Goal: Task Accomplishment & Management: Manage account settings

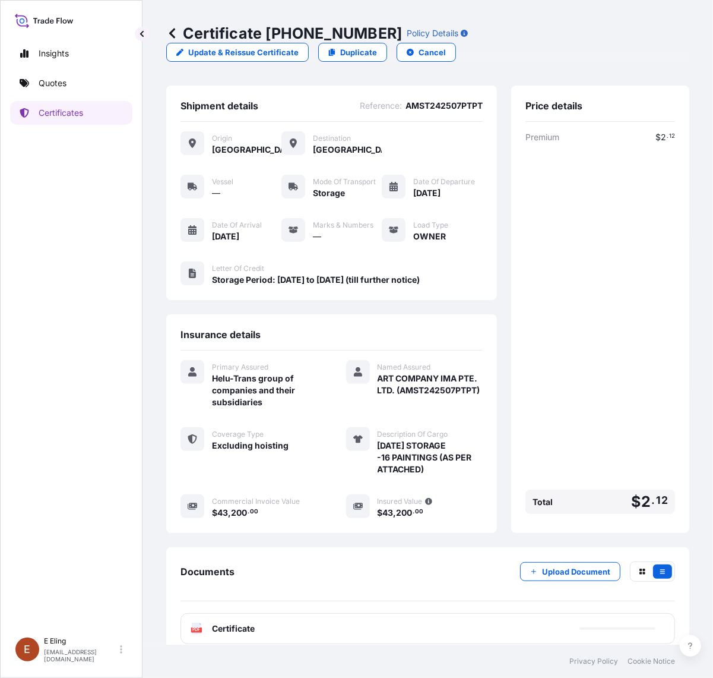
scroll to position [10, 0]
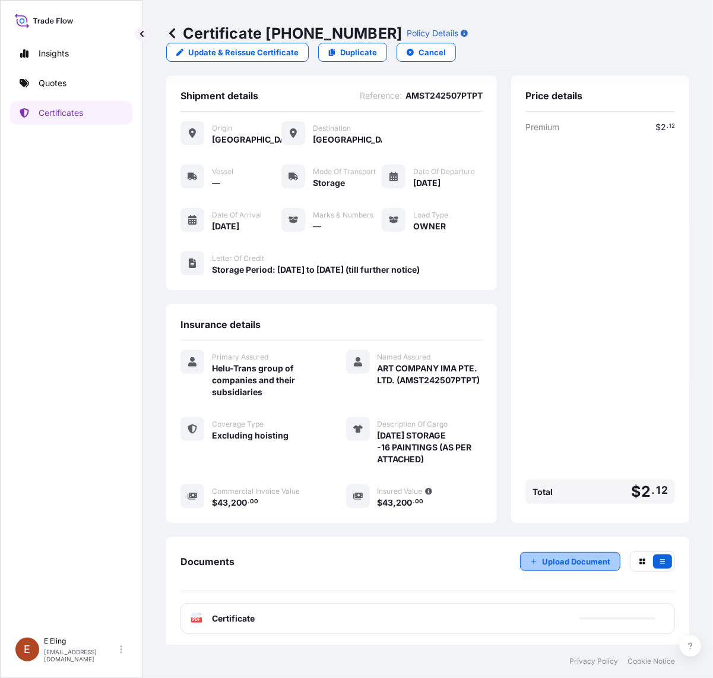
click at [530, 552] on button "Upload Document" at bounding box center [570, 561] width 100 height 19
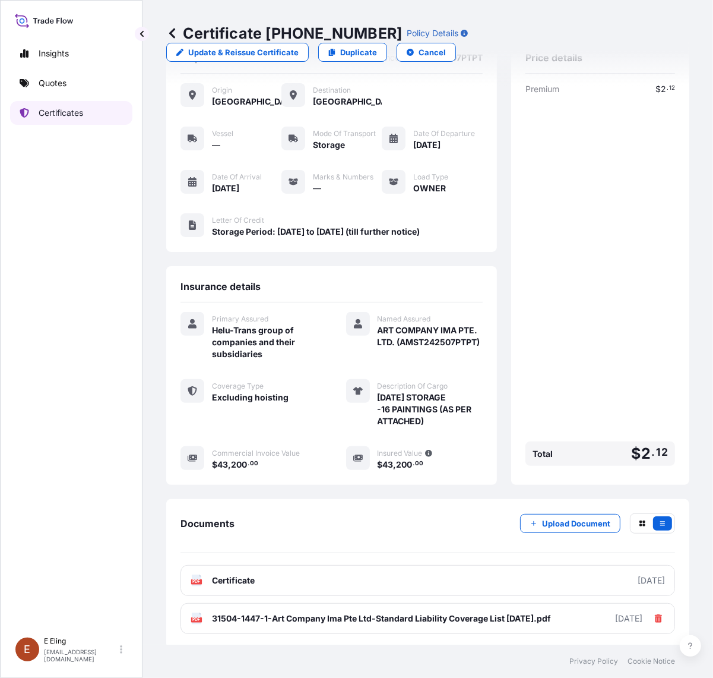
click at [64, 108] on p "Certificates" at bounding box center [61, 113] width 45 height 12
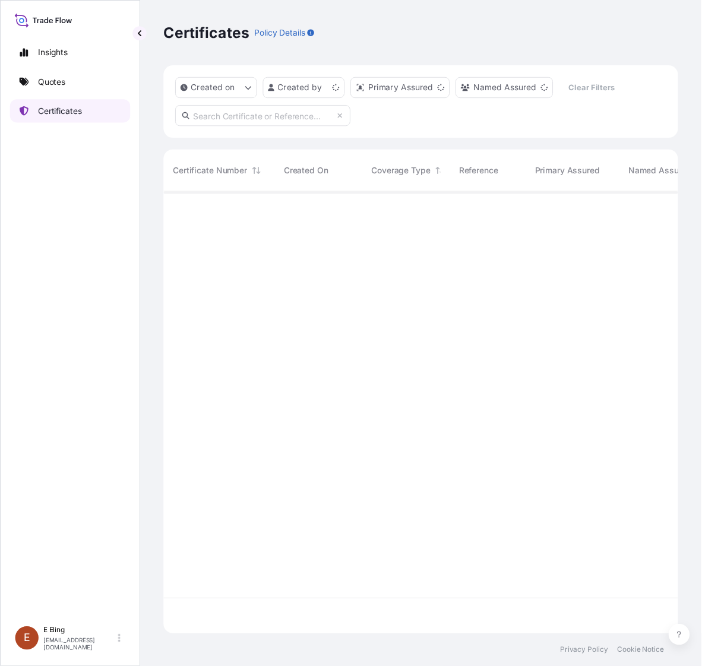
scroll to position [445, 512]
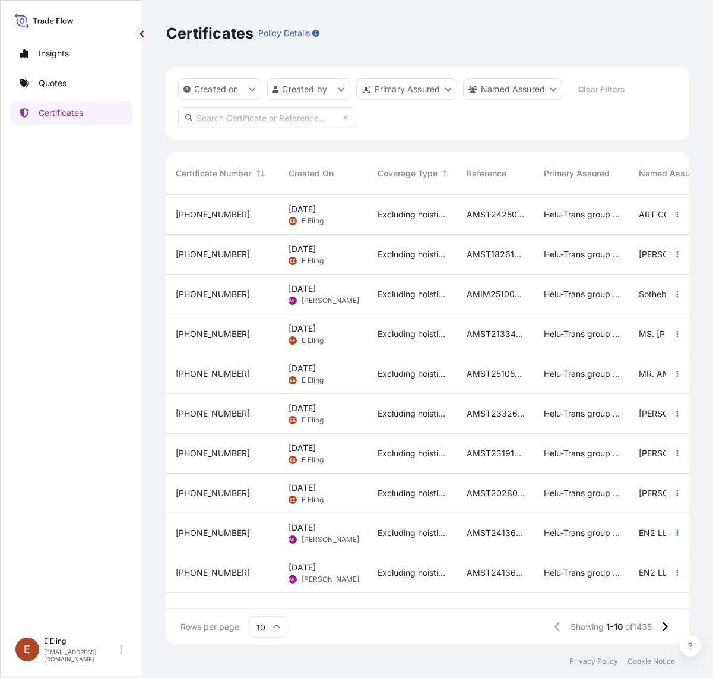
click at [242, 128] on div "Created on Created by Primary Assured Named Assured Clear Filters" at bounding box center [427, 104] width 523 height 74
click at [242, 115] on input "text" at bounding box center [267, 117] width 178 height 21
paste input "AMST192012SYSY"
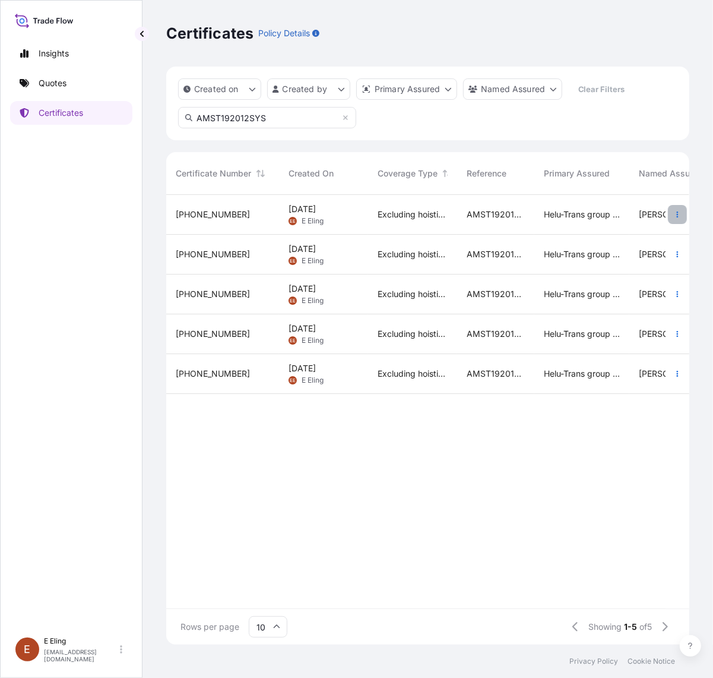
type input "AMST192012SYS"
click at [672, 213] on button "button" at bounding box center [677, 214] width 19 height 19
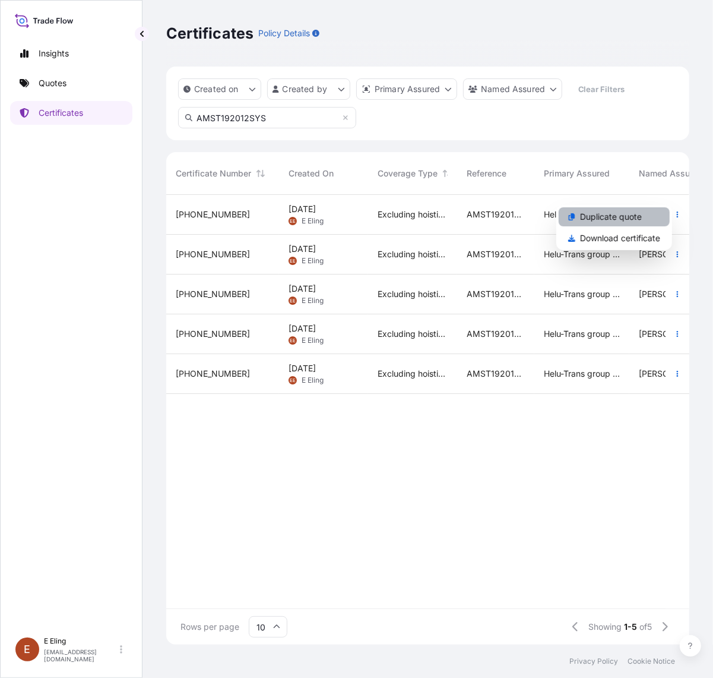
click at [655, 213] on link "Duplicate quote" at bounding box center [614, 216] width 111 height 19
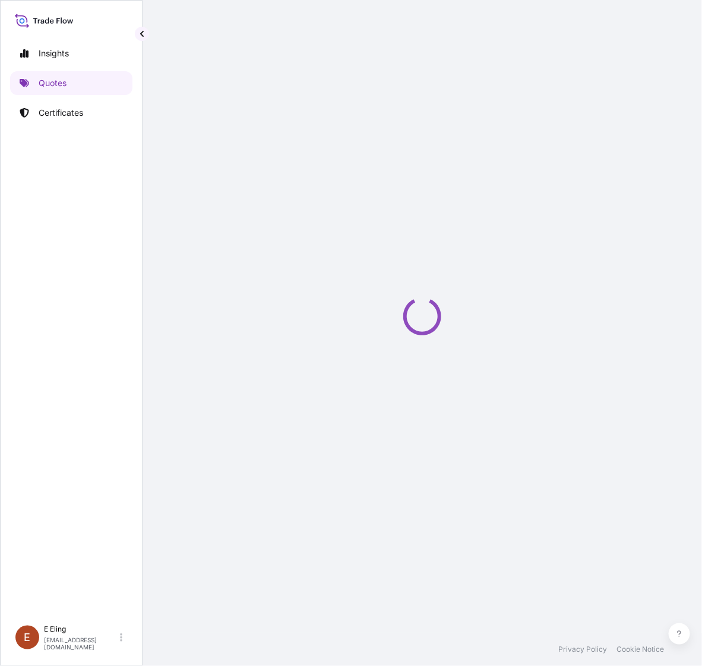
scroll to position [19, 0]
select select "STORAGE"
select select "Storage"
select select "[GEOGRAPHIC_DATA]"
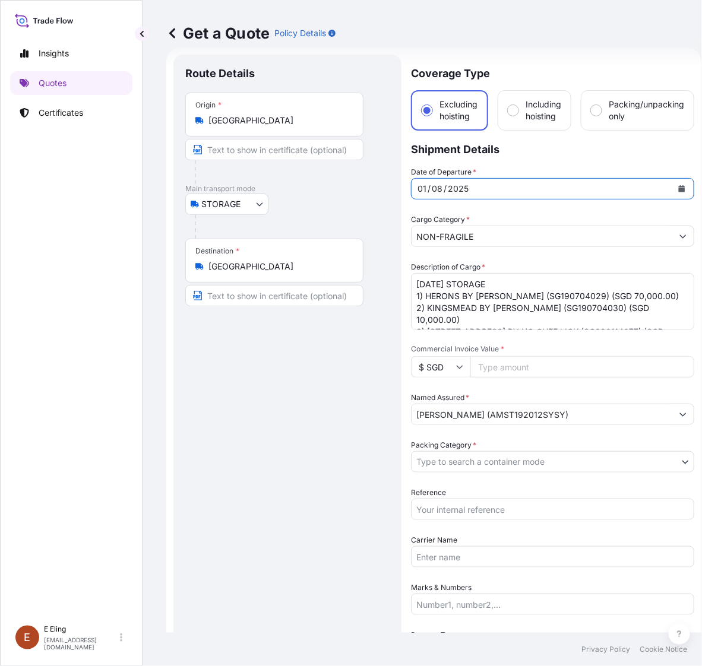
click at [677, 188] on button "Calendar" at bounding box center [681, 188] width 19 height 19
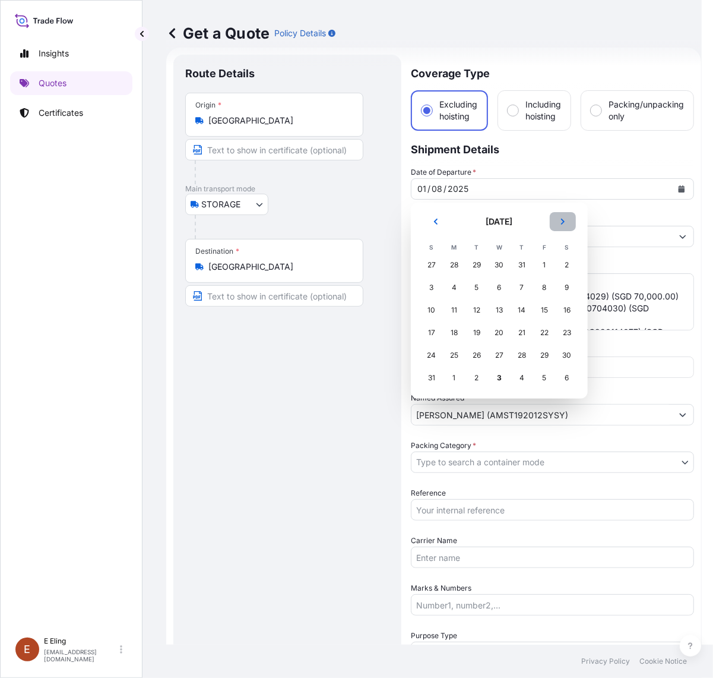
click at [568, 218] on button "Next" at bounding box center [563, 221] width 26 height 19
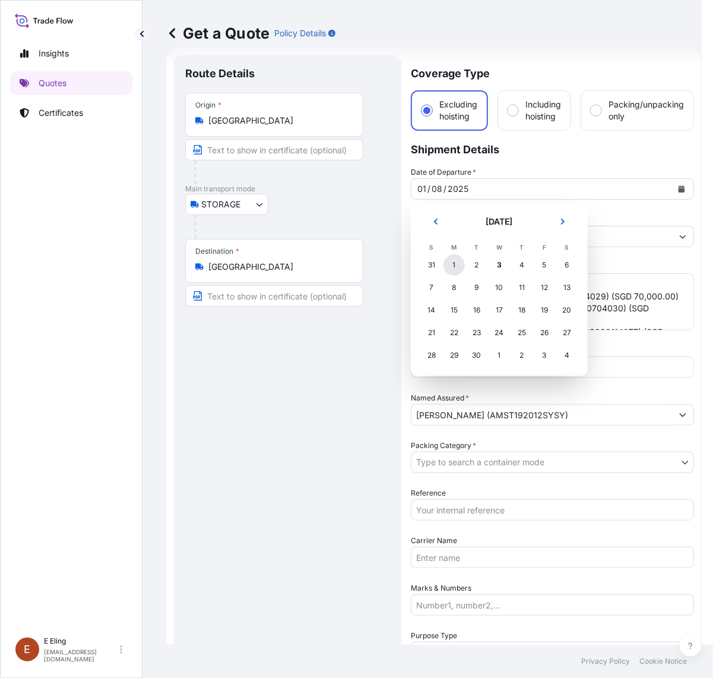
click at [448, 265] on div "1" at bounding box center [454, 264] width 21 height 21
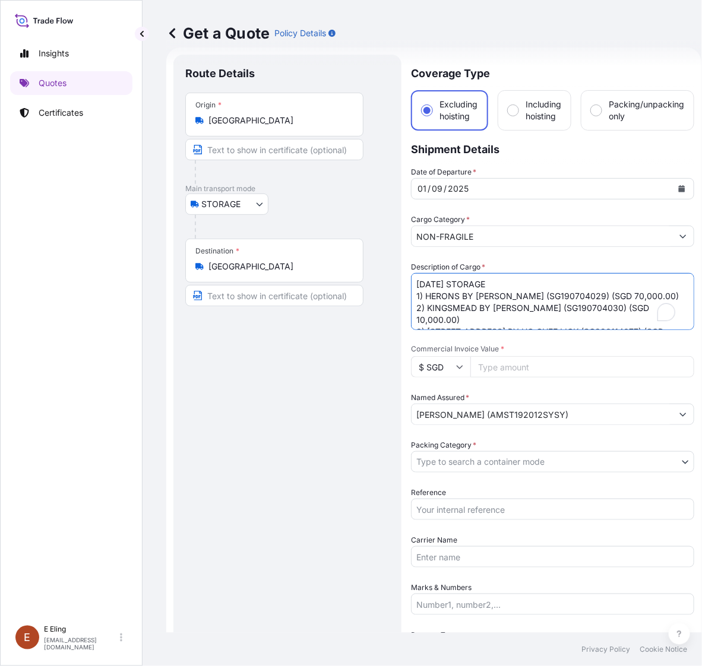
drag, startPoint x: 429, startPoint y: 280, endPoint x: 398, endPoint y: 280, distance: 30.9
click at [398, 280] on form "Route Details Place of loading Road / [GEOGRAPHIC_DATA] / Inland Origin * [GEOG…" at bounding box center [433, 472] width 535 height 849
type textarea "[DATE] STORAGE 1) HERONS BY [PERSON_NAME] (SG190704029) (SGD 70,000.00) 2) KING…"
click at [487, 511] on input "Reference" at bounding box center [552, 509] width 283 height 21
paste input "AMST192012SYSY"
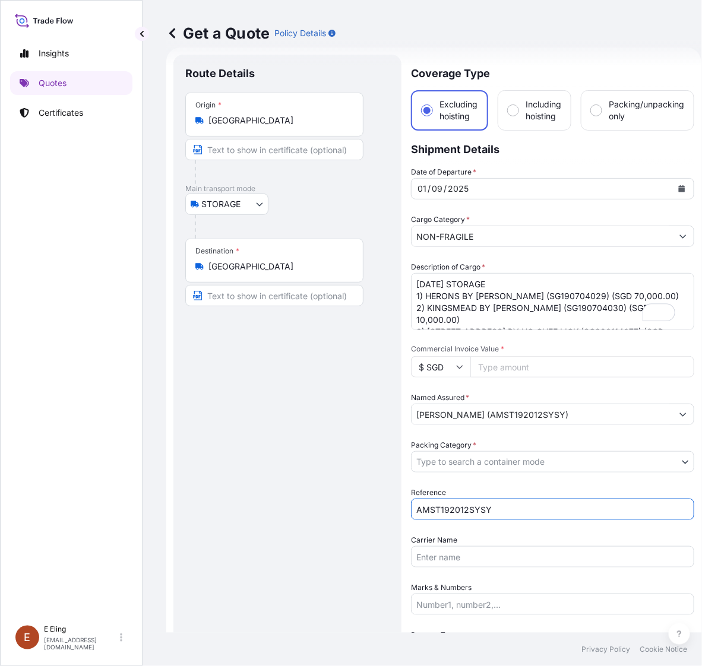
type input "AMST192012SYSY"
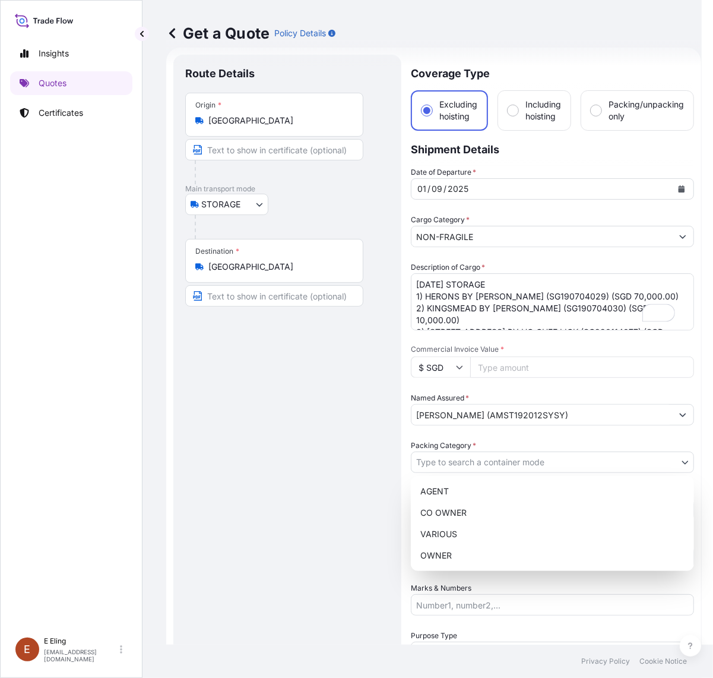
click at [468, 455] on body "[DATE] Insights Quotes Certificates [PERSON_NAME] [EMAIL_ADDRESS][DOMAIN_NAME] …" at bounding box center [351, 339] width 702 height 678
click at [453, 551] on div "OWNER" at bounding box center [553, 555] width 274 height 21
select select "27"
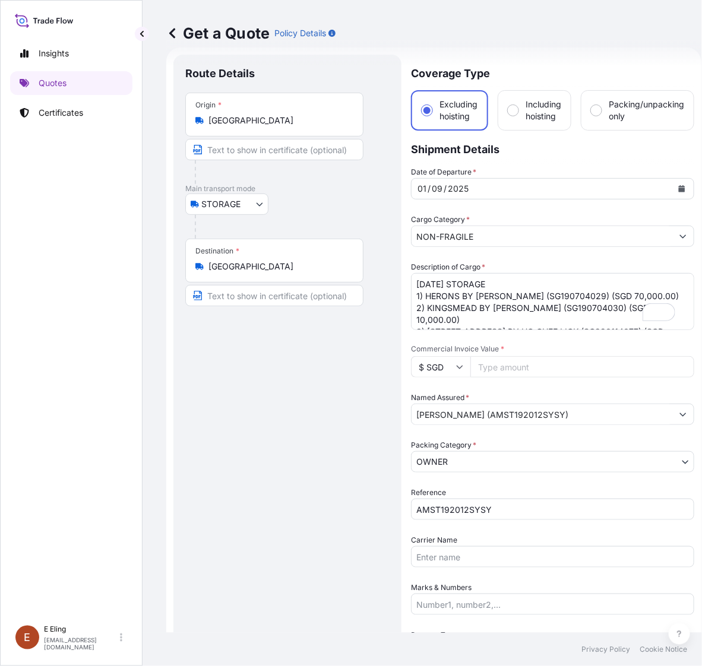
click at [542, 358] on input "Commercial Invoice Value *" at bounding box center [582, 366] width 224 height 21
paste input "170000.00"
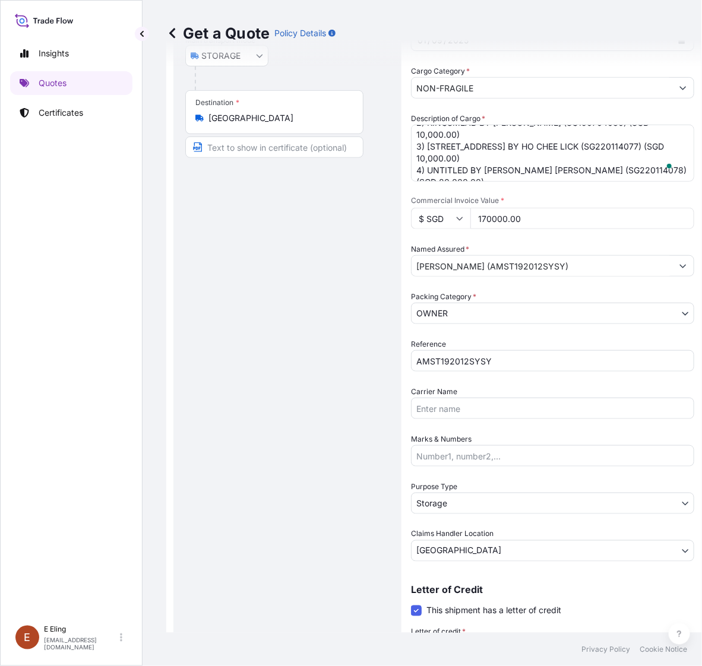
scroll to position [67, 0]
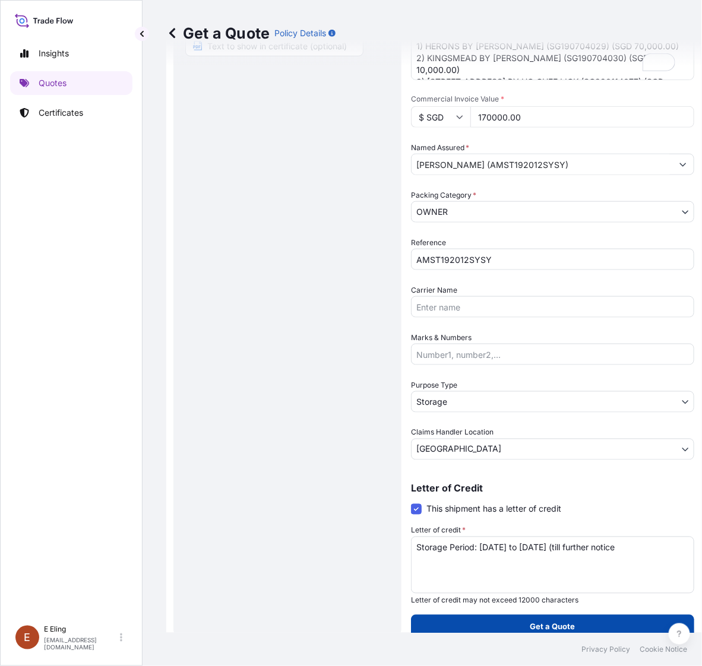
type input "170000.00"
click at [550, 631] on button "Get a Quote" at bounding box center [552, 627] width 283 height 24
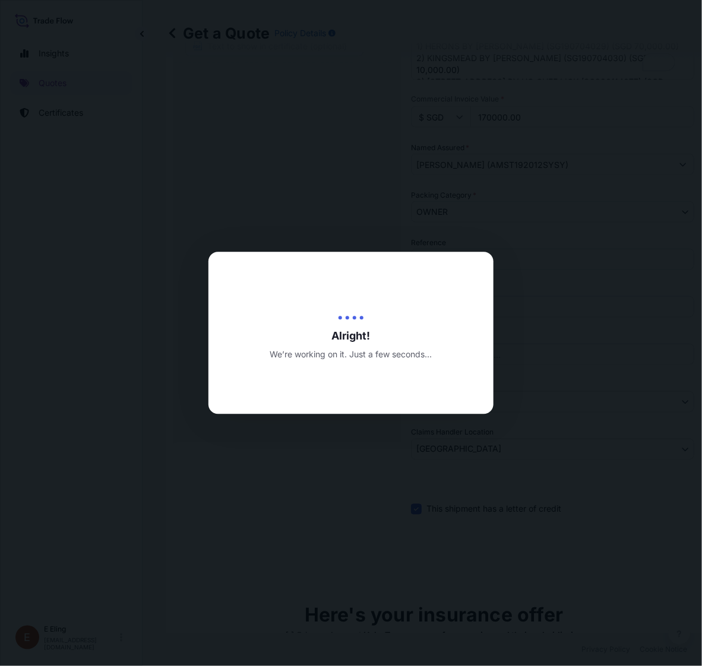
type input "[DATE]"
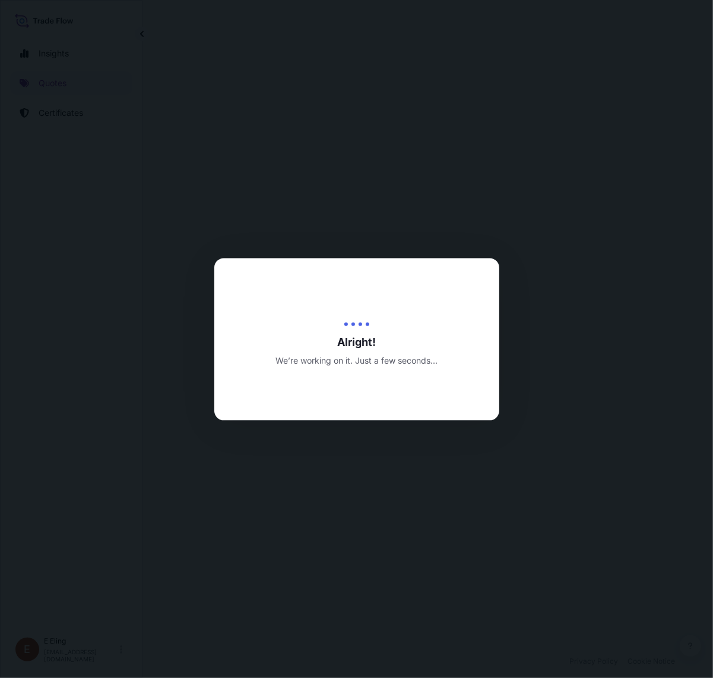
select select "STORAGE"
select select "Transit"
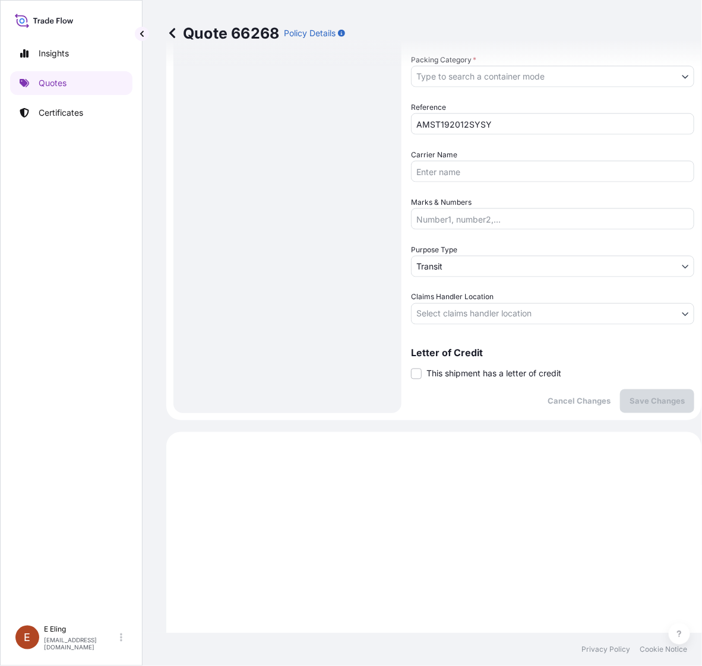
click at [506, 368] on span "This shipment has a letter of credit" at bounding box center [493, 374] width 135 height 12
click at [411, 368] on input "This shipment has a letter of credit" at bounding box center [411, 368] width 0 height 0
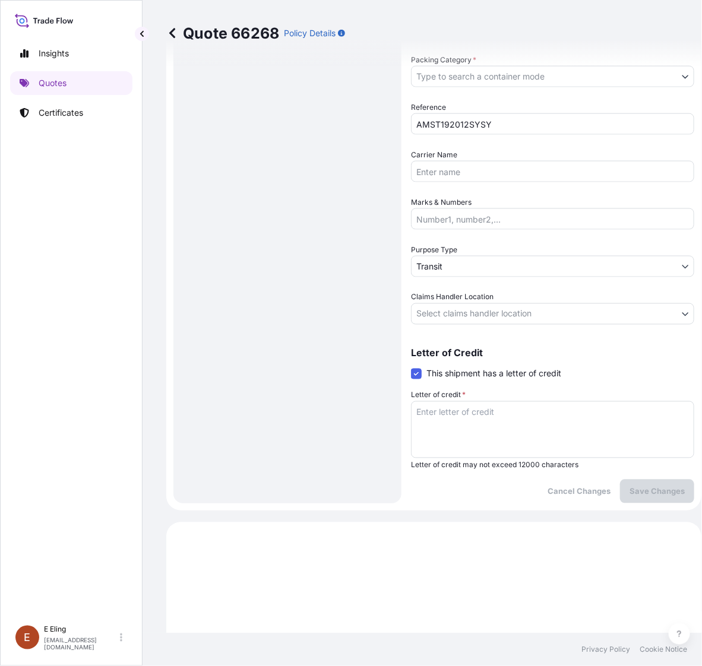
click at [495, 401] on textarea "Letter of credit *" at bounding box center [552, 429] width 283 height 57
paste textarea "Storage Period: [DATE] to [DATE] (till further notice)"
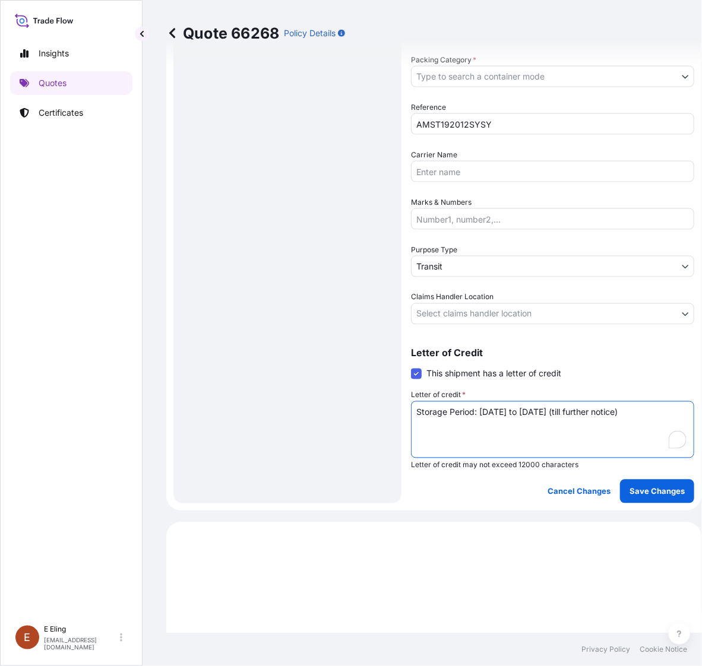
type textarea "Storage Period: [DATE] to [DATE] (till further notice)"
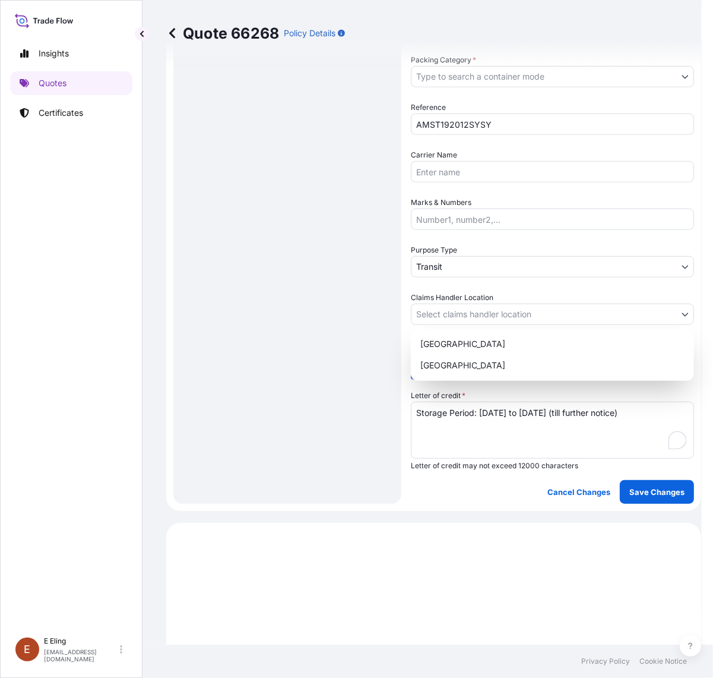
click at [494, 309] on body "Insights Quotes Certificates [PERSON_NAME] [EMAIL_ADDRESS][DOMAIN_NAME] Quote 6…" at bounding box center [351, 339] width 702 height 678
click at [473, 369] on div "[GEOGRAPHIC_DATA]" at bounding box center [553, 365] width 274 height 21
select select "[GEOGRAPHIC_DATA]"
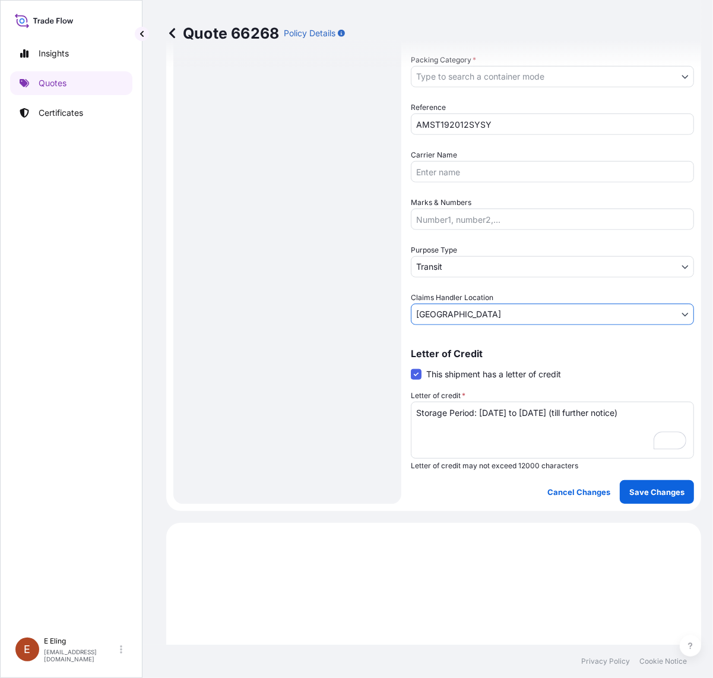
click at [473, 265] on body "Insights Quotes Certificates [PERSON_NAME] [EMAIL_ADDRESS][DOMAIN_NAME] Quote 6…" at bounding box center [356, 339] width 713 height 678
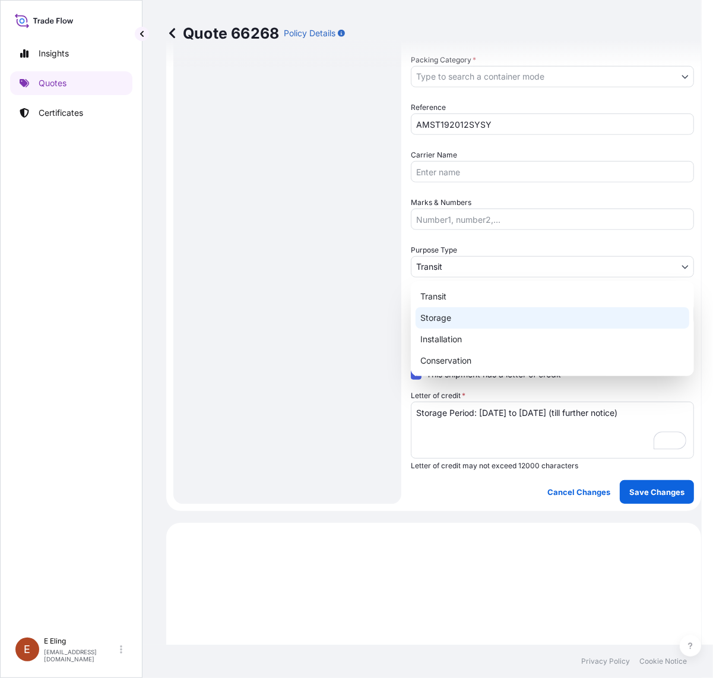
click at [459, 319] on div "Storage" at bounding box center [553, 317] width 274 height 21
select select "Storage"
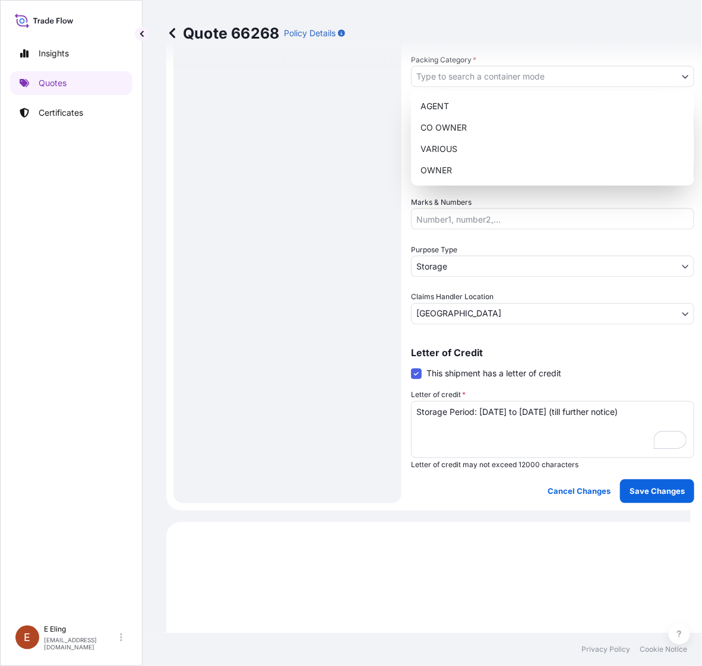
click at [502, 84] on body "Insights Quotes Certificates [PERSON_NAME] [EMAIL_ADDRESS][DOMAIN_NAME] Quote 6…" at bounding box center [345, 333] width 691 height 666
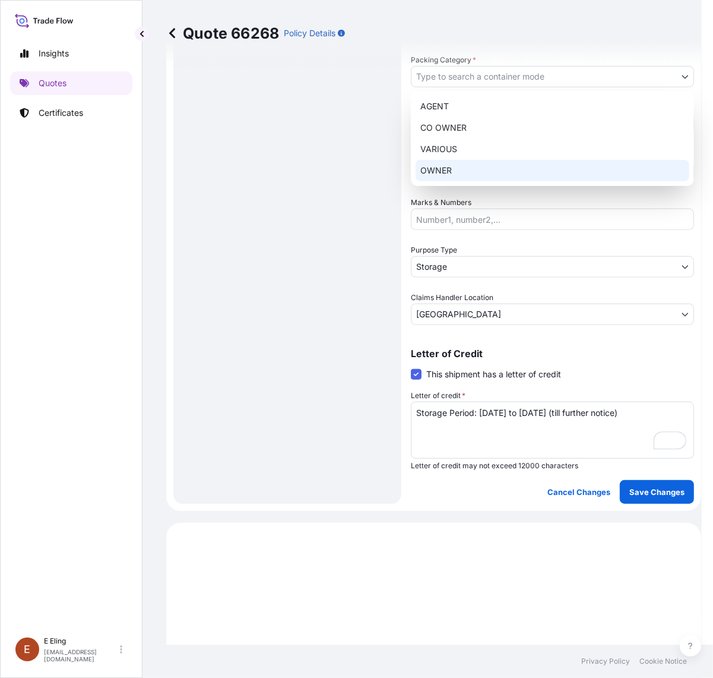
click at [486, 170] on div "OWNER" at bounding box center [553, 170] width 274 height 21
select select "27"
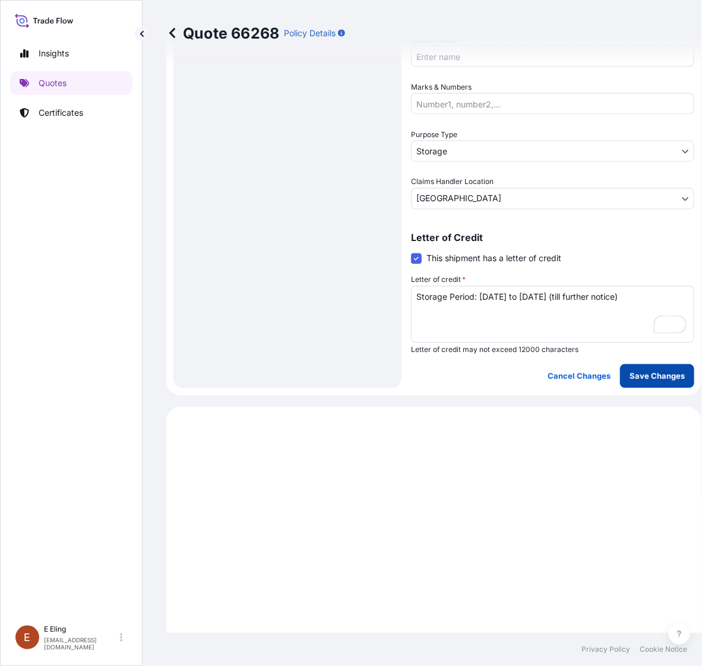
click at [681, 371] on p "Save Changes" at bounding box center [657, 377] width 55 height 12
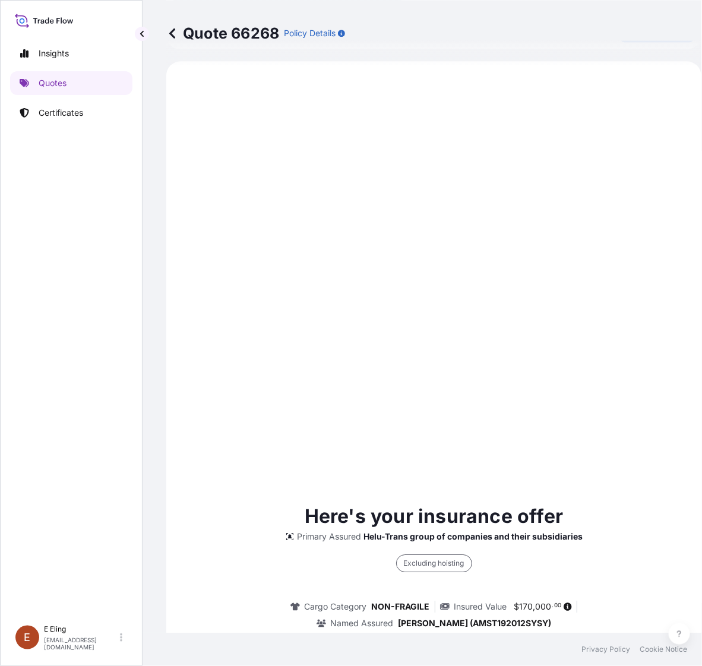
select select "STORAGE"
select select "Storage"
select select "[GEOGRAPHIC_DATA]"
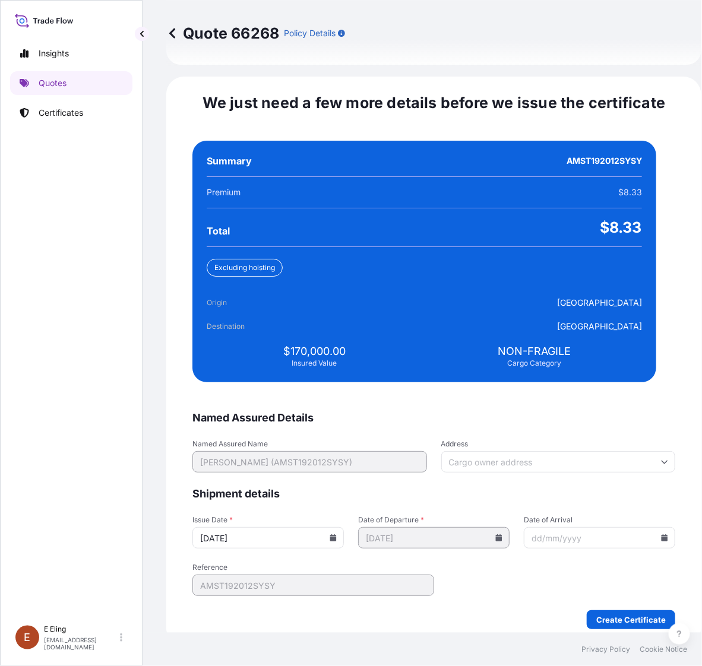
click at [339, 529] on input "[DATE]" at bounding box center [267, 537] width 151 height 21
click at [337, 535] on icon at bounding box center [333, 538] width 7 height 7
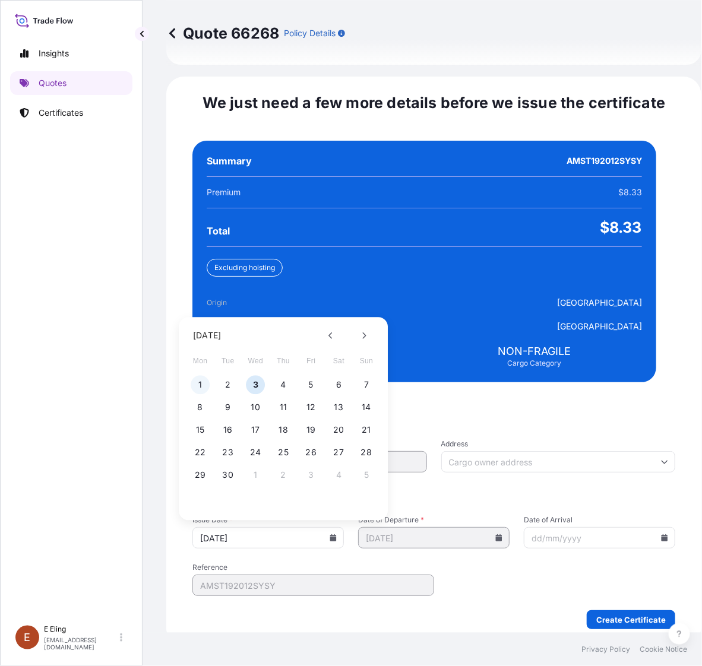
click at [197, 376] on button "1" at bounding box center [200, 385] width 19 height 19
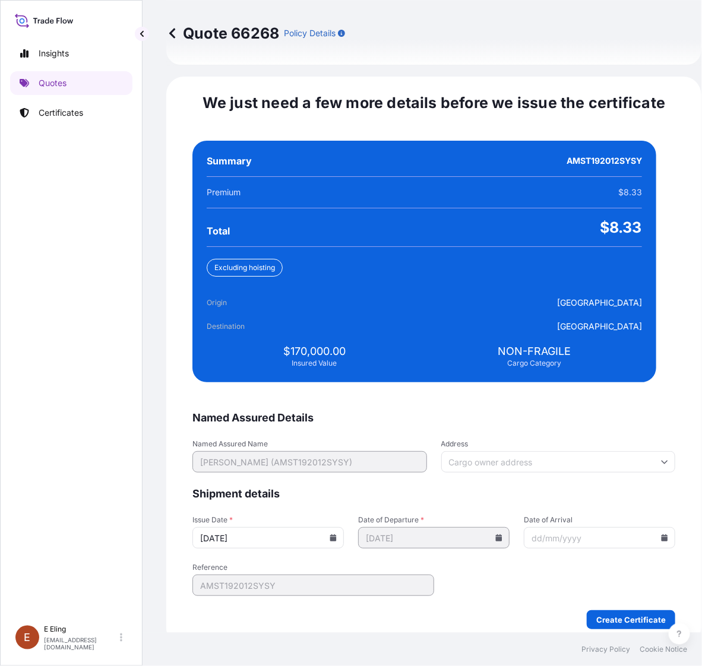
type input "[DATE]"
click at [662, 535] on icon at bounding box center [665, 538] width 7 height 7
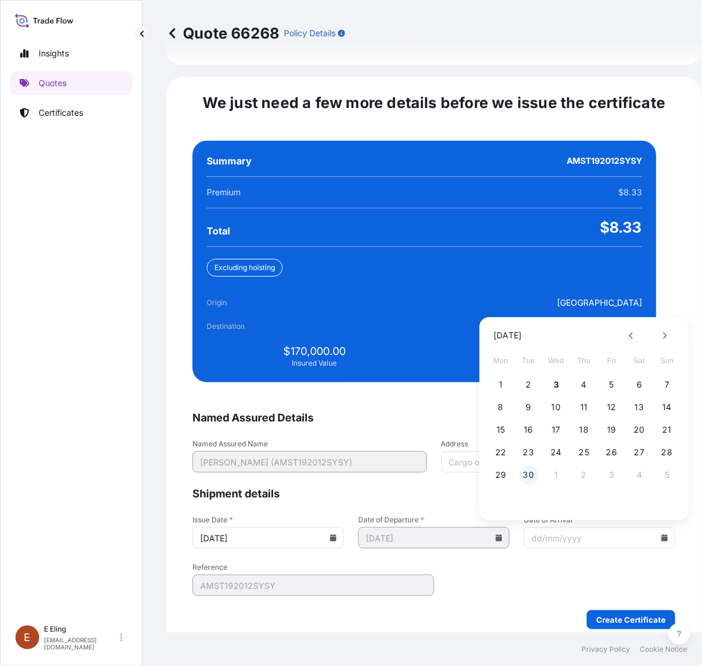
click at [532, 466] on button "30" at bounding box center [528, 475] width 19 height 19
type input "[DATE]"
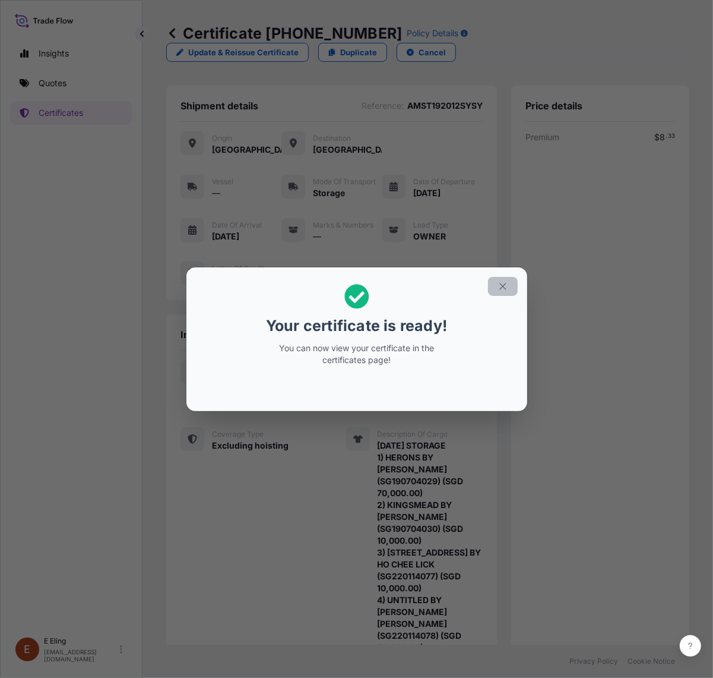
click at [504, 284] on icon "button" at bounding box center [503, 286] width 11 height 11
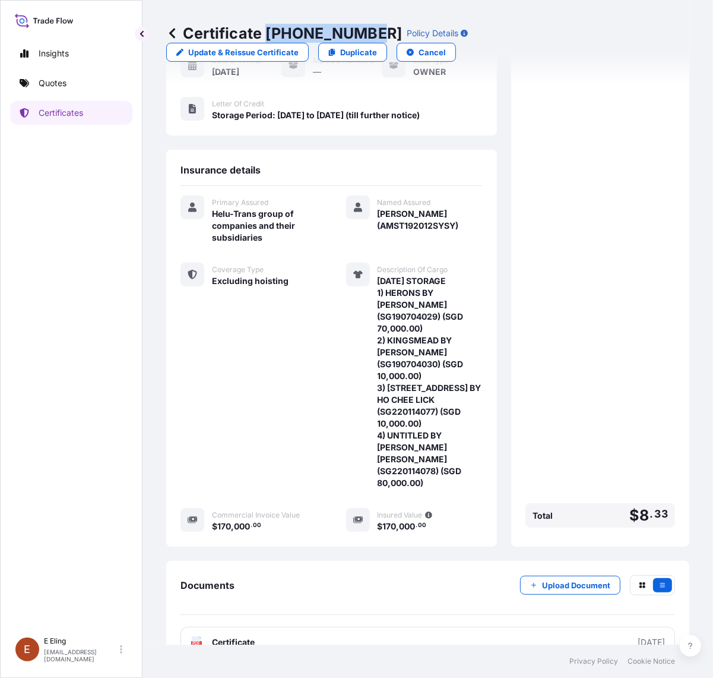
drag, startPoint x: 267, startPoint y: 33, endPoint x: 371, endPoint y: 29, distance: 104.0
click at [371, 29] on p "Certificate [PHONE_NUMBER]" at bounding box center [284, 33] width 236 height 19
copy p "[PHONE_NUMBER]"
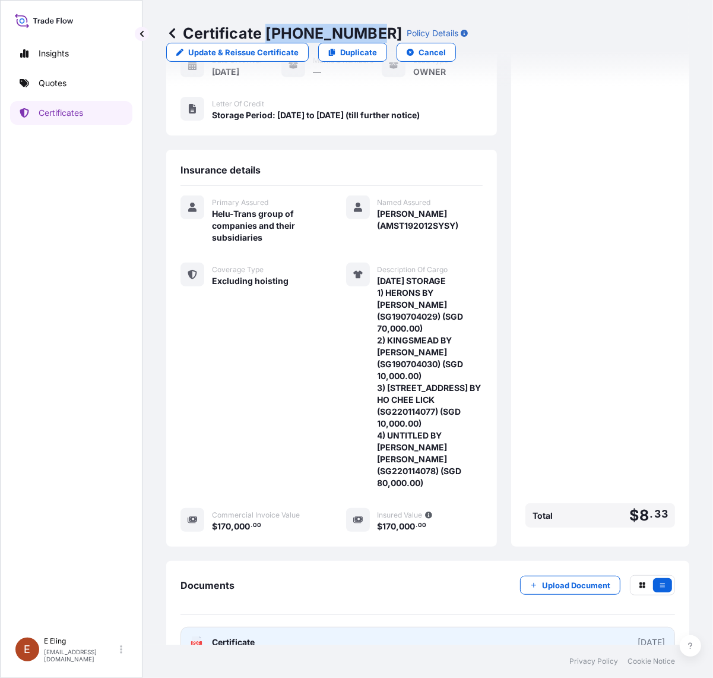
click at [456, 627] on link "PDF Certificate [DATE]" at bounding box center [428, 642] width 495 height 31
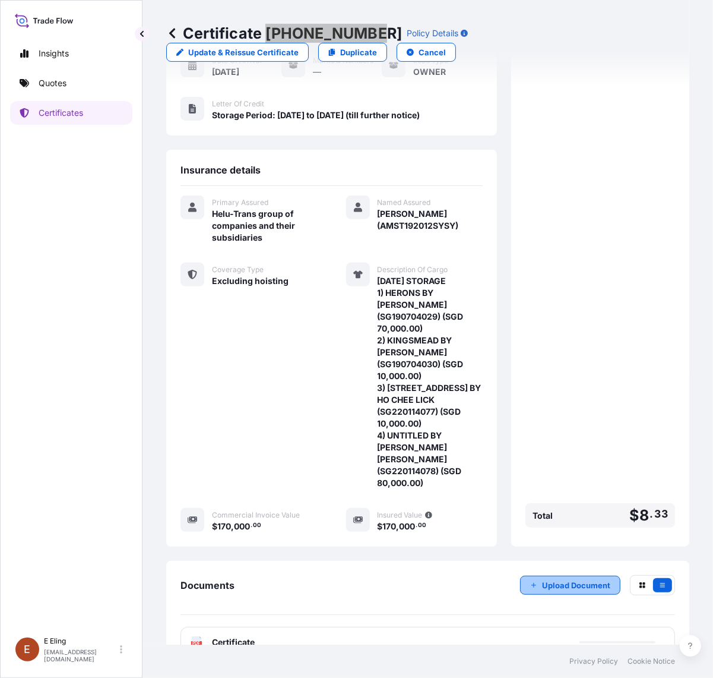
click at [557, 576] on button "Upload Document" at bounding box center [570, 585] width 100 height 19
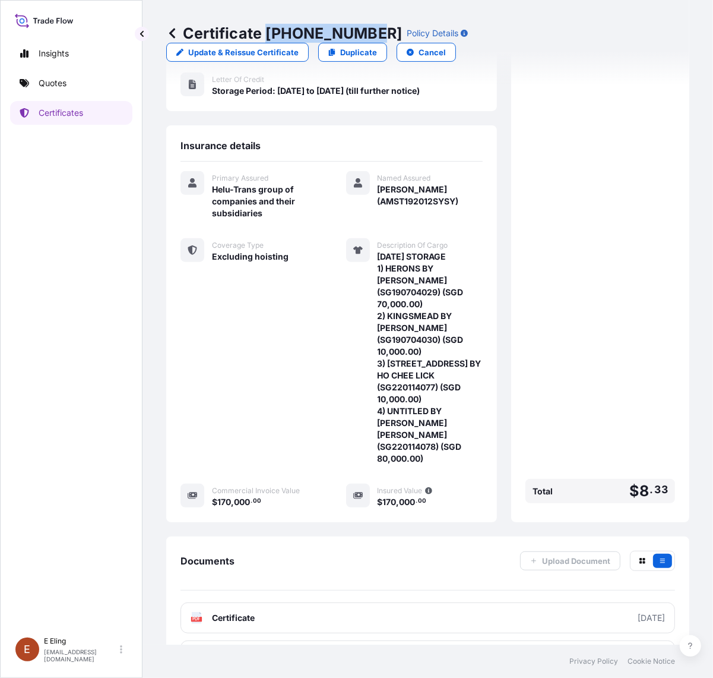
scroll to position [203, 0]
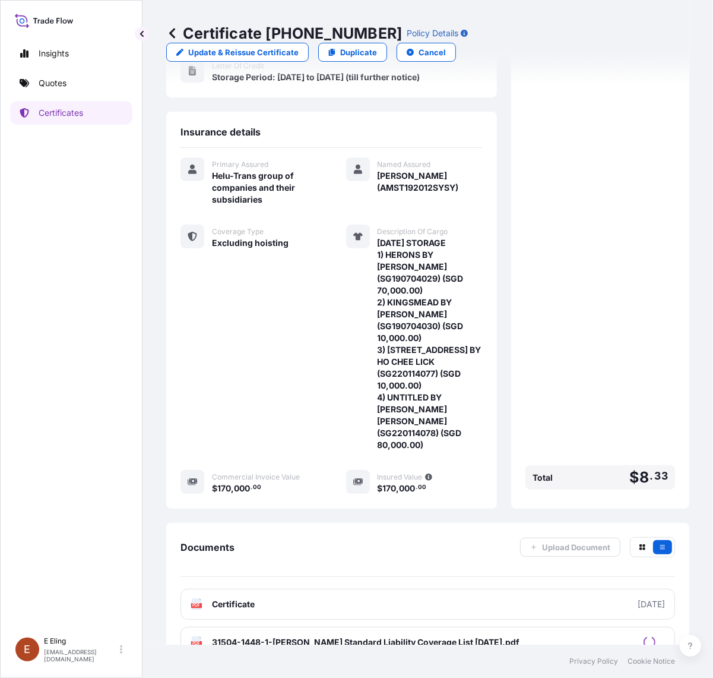
click at [399, 537] on div "Documents Upload Document" at bounding box center [428, 557] width 495 height 40
click at [55, 111] on p "Certificates" at bounding box center [61, 113] width 45 height 12
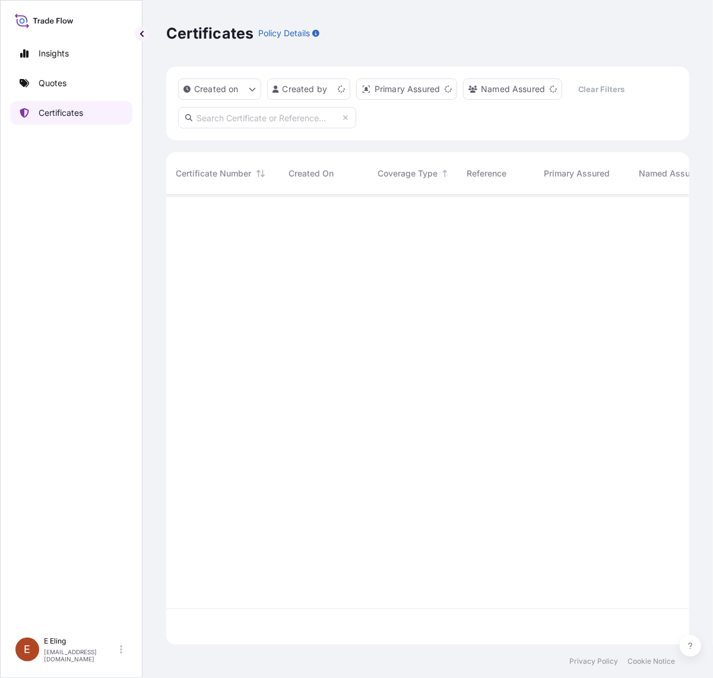
scroll to position [445, 512]
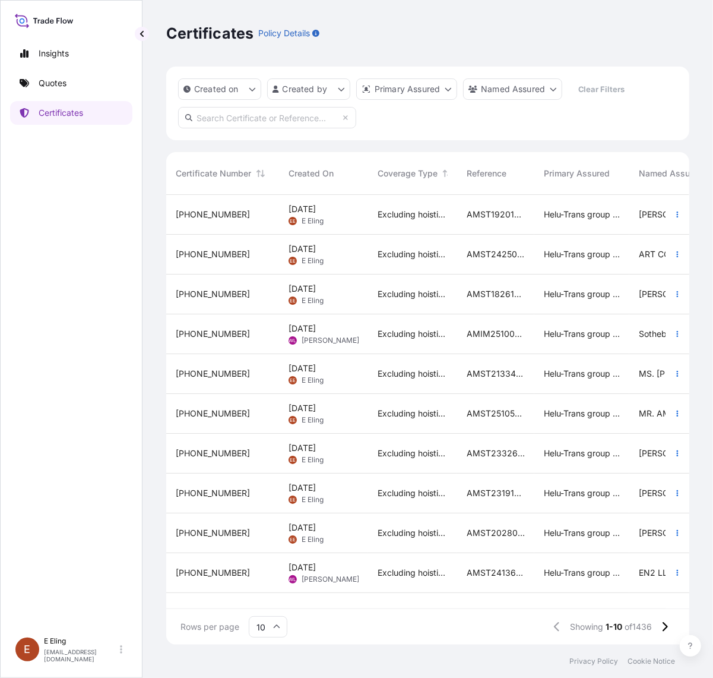
click at [86, 459] on div "Insights Quotes Certificates" at bounding box center [71, 331] width 122 height 600
